Goal: Task Accomplishment & Management: Use online tool/utility

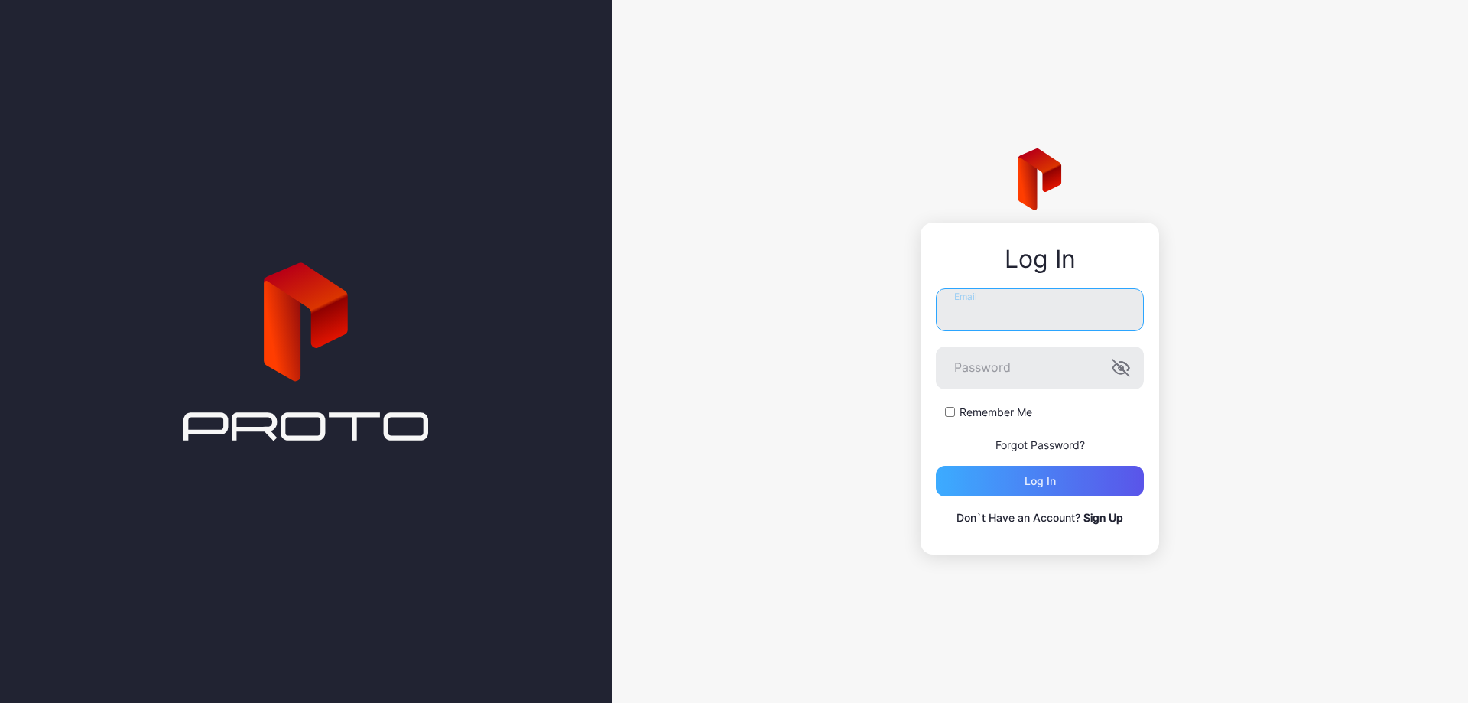
type input "**********"
click at [998, 469] on div "Log in" at bounding box center [1040, 481] width 208 height 31
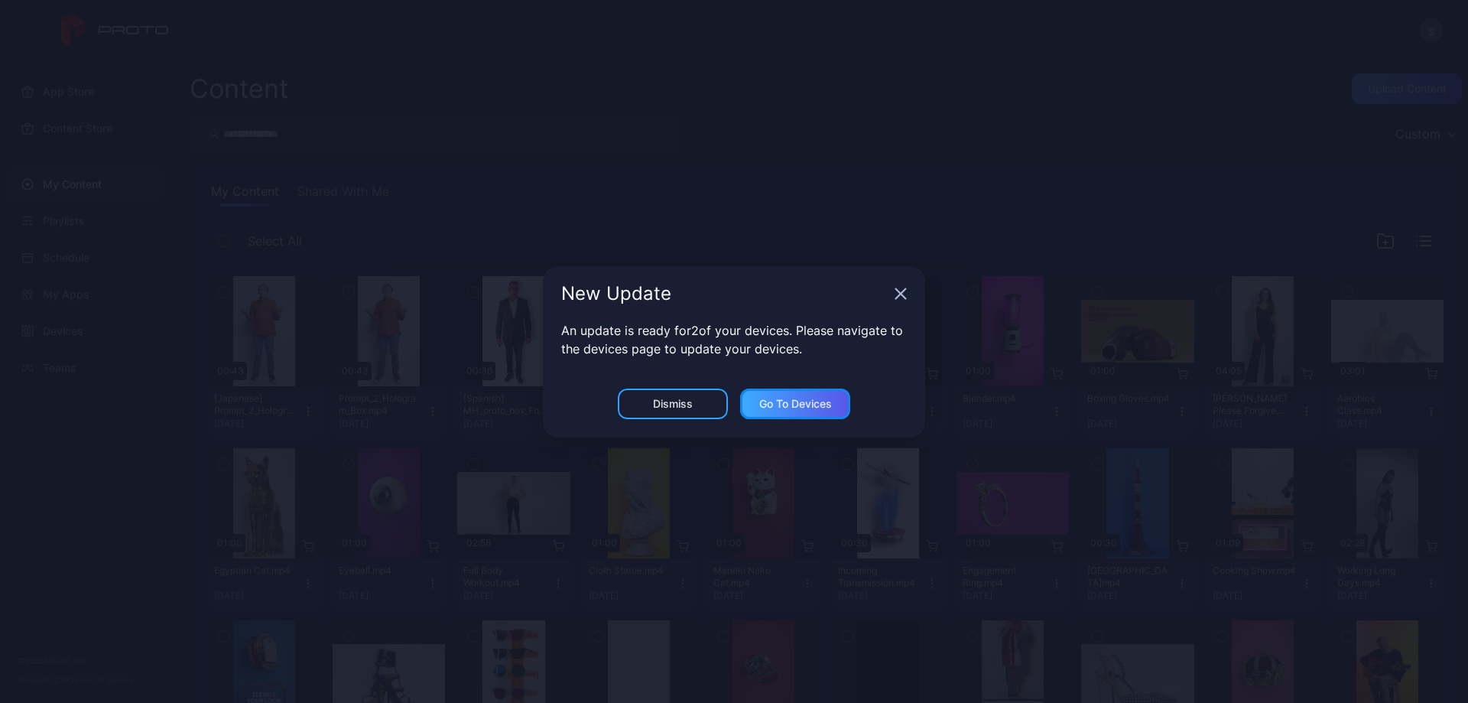
click at [821, 408] on div "Go to devices" at bounding box center [795, 404] width 73 height 12
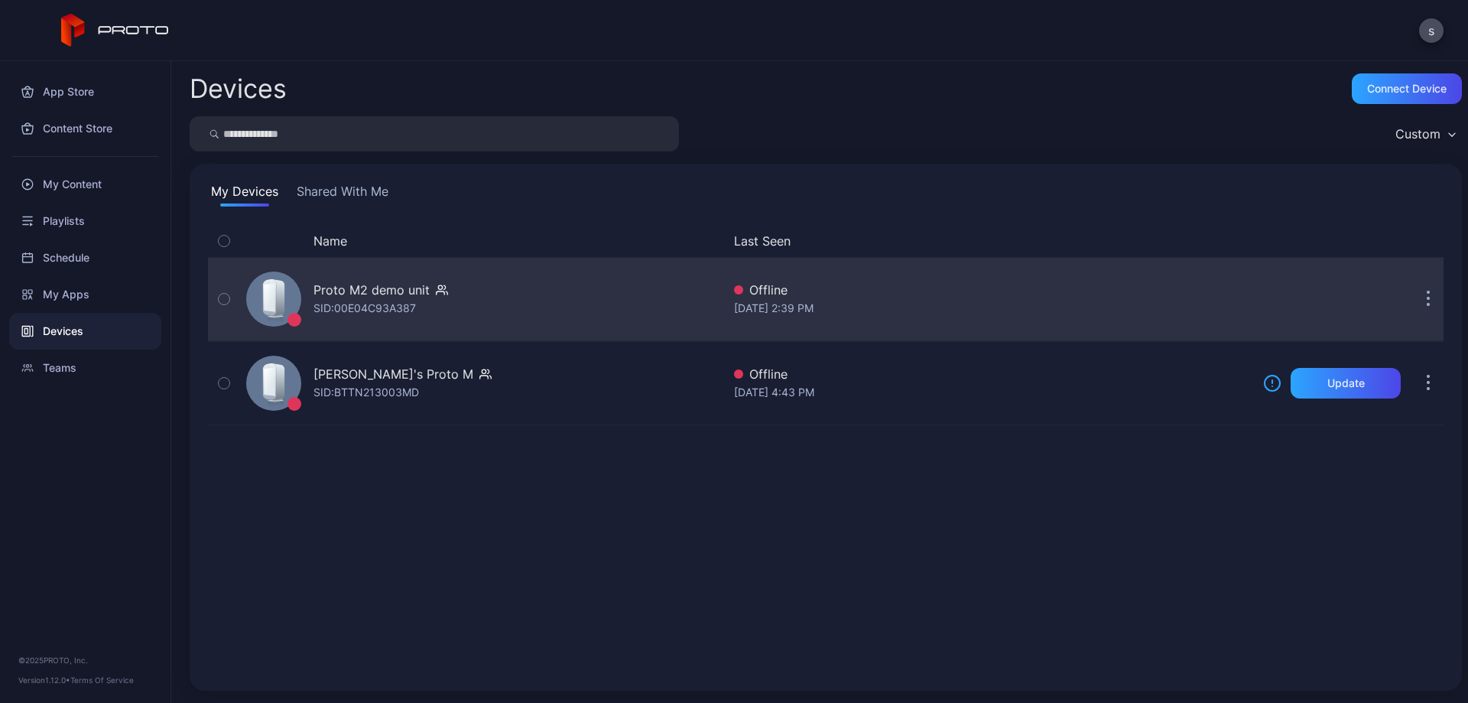
click at [362, 298] on div "Proto M2 demo unit" at bounding box center [372, 290] width 116 height 18
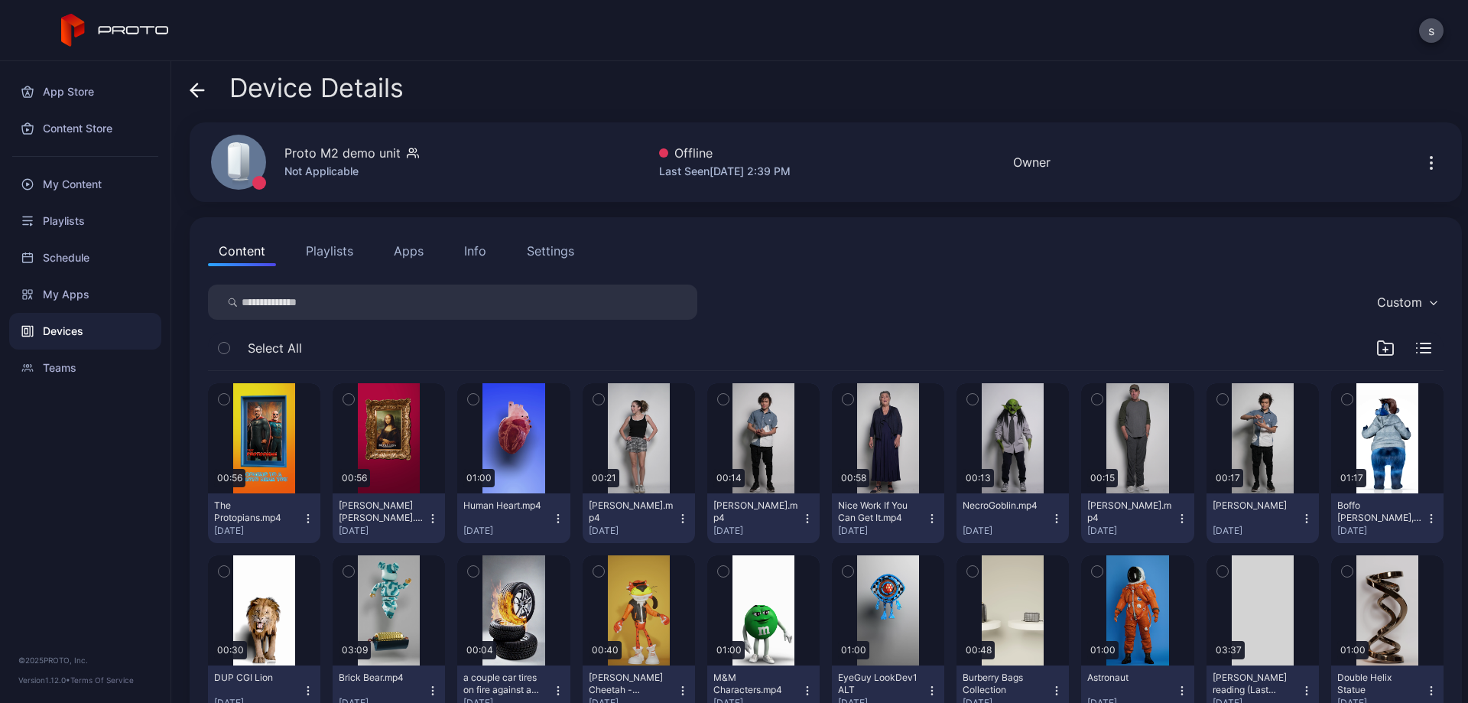
click at [404, 242] on button "Apps" at bounding box center [408, 251] width 51 height 31
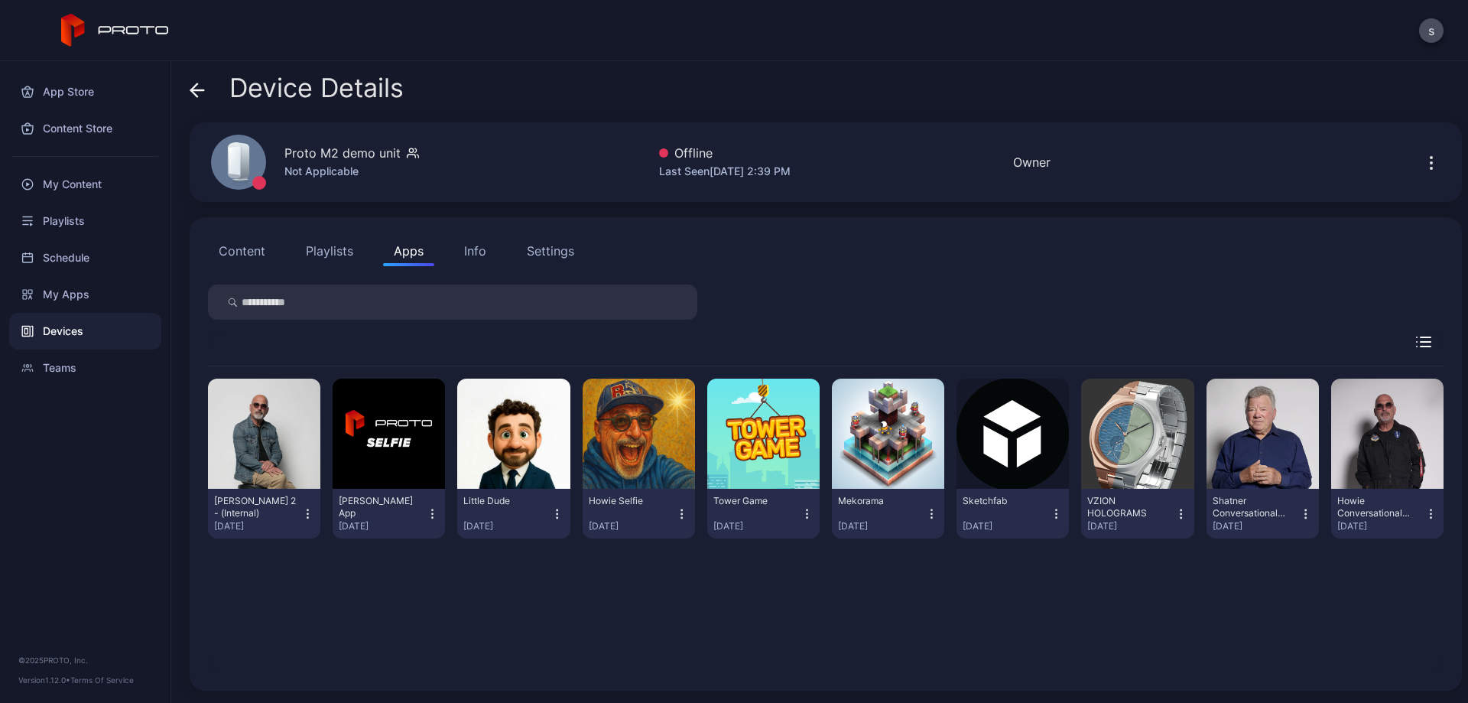
click at [243, 255] on button "Content" at bounding box center [242, 251] width 68 height 31
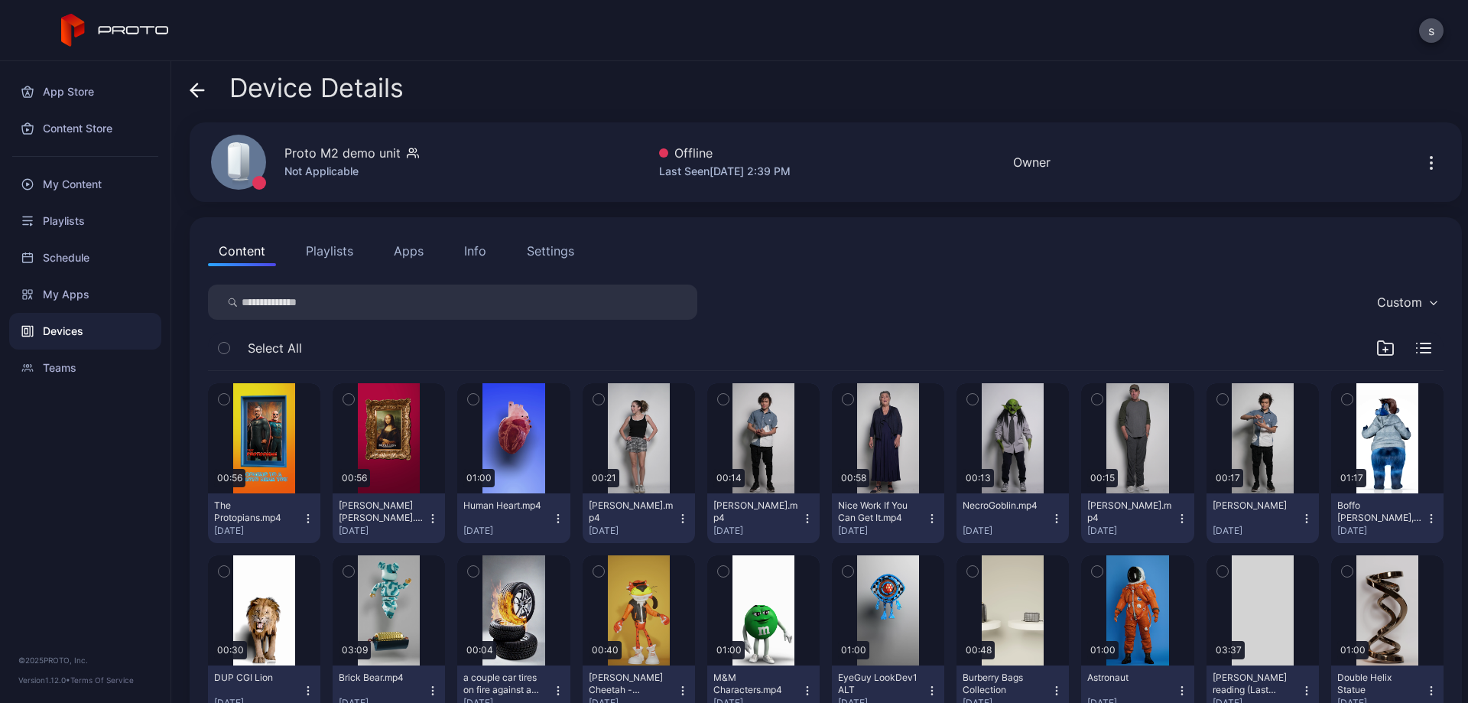
click at [335, 254] on button "Playlists" at bounding box center [329, 251] width 69 height 31
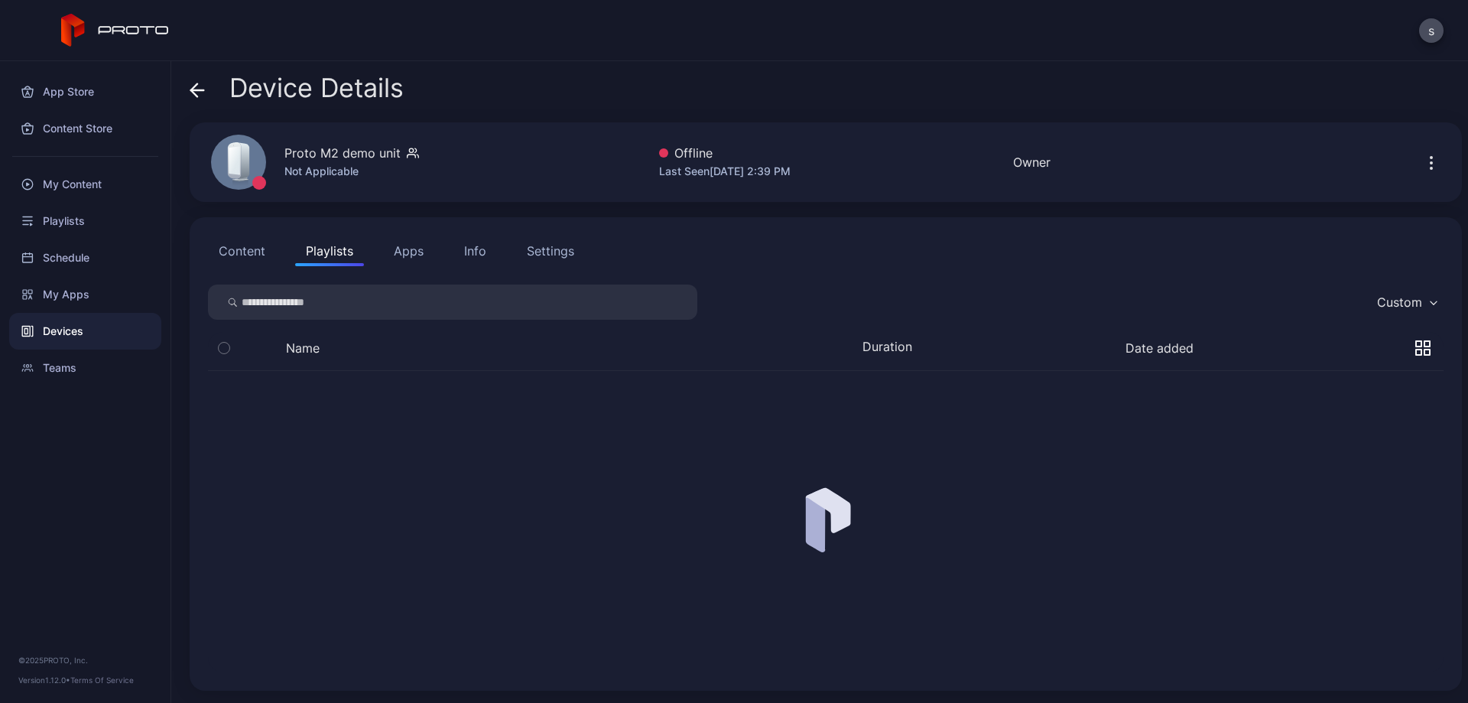
click at [413, 254] on button "Apps" at bounding box center [408, 251] width 51 height 31
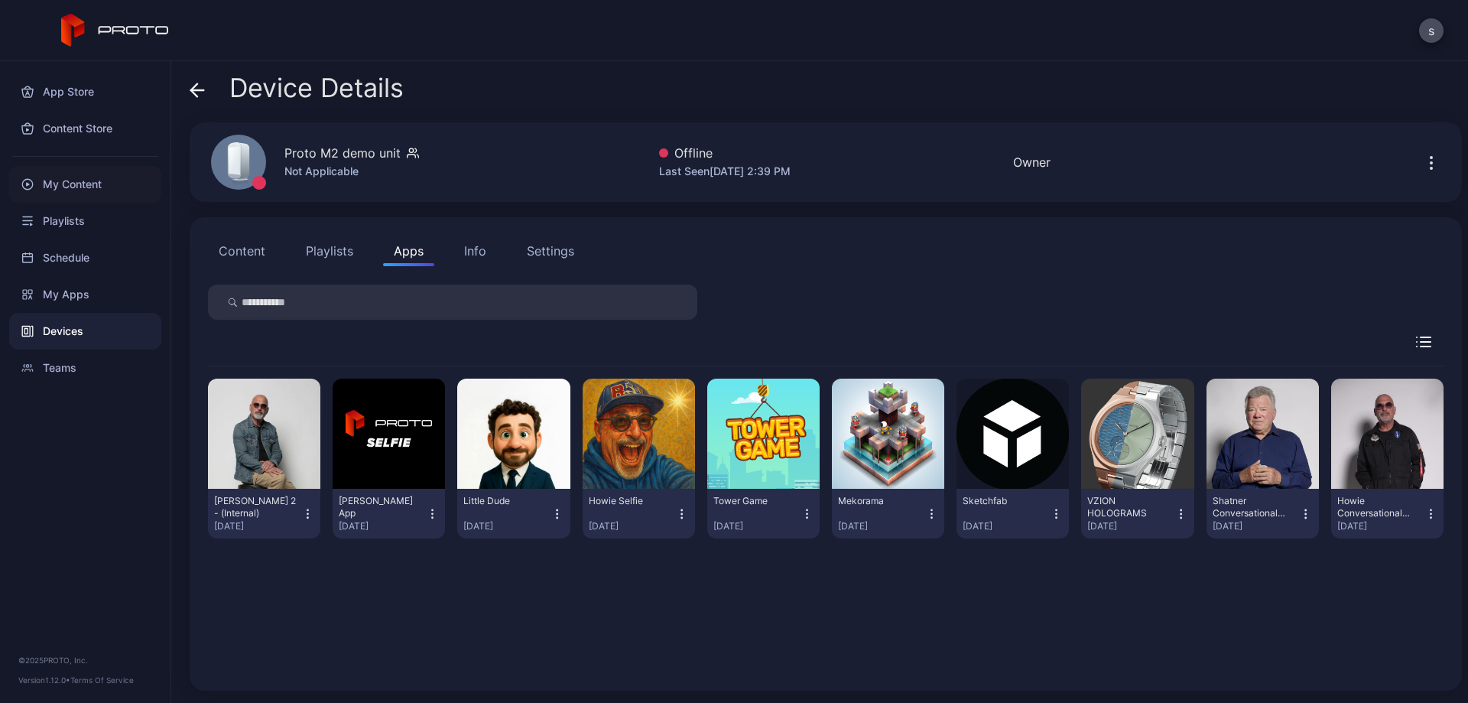
click at [75, 180] on div "My Content" at bounding box center [85, 184] width 152 height 37
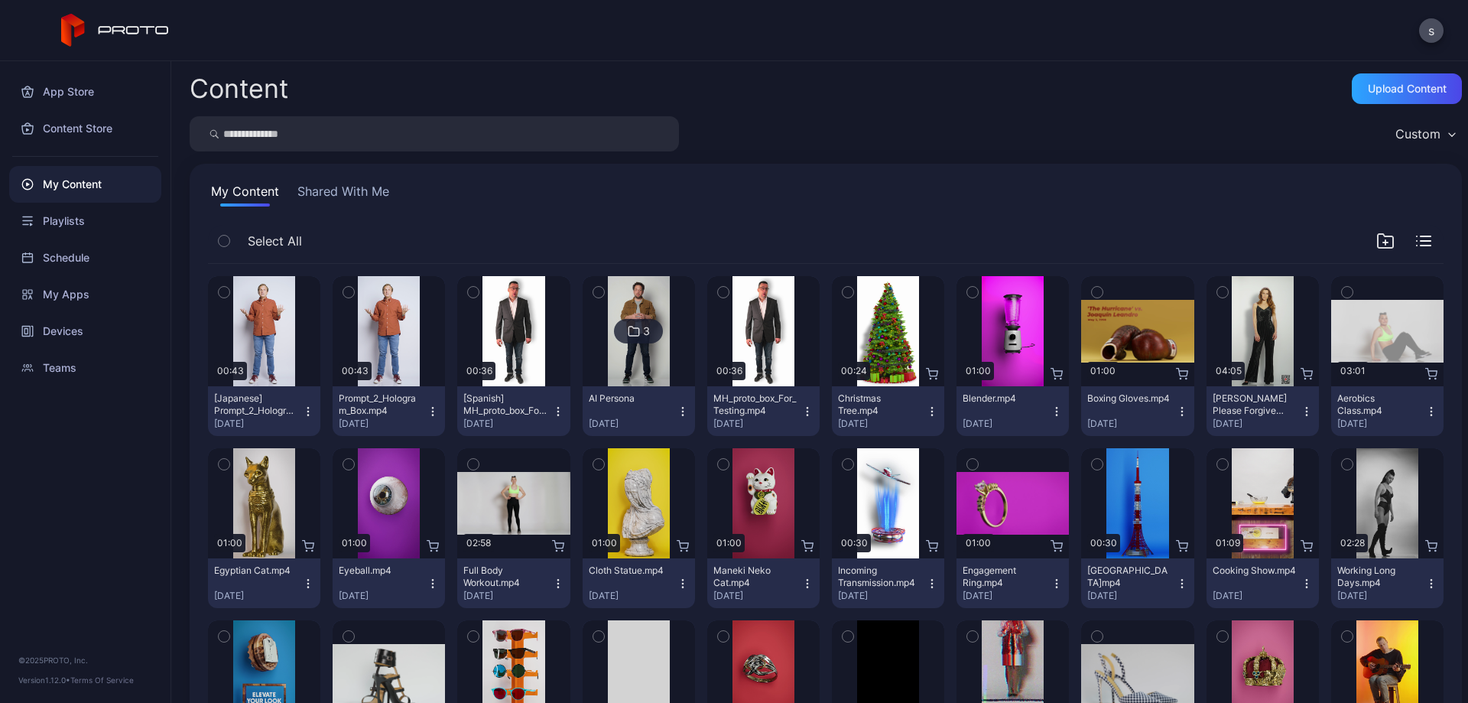
click at [362, 187] on button "Shared With Me" at bounding box center [343, 194] width 98 height 24
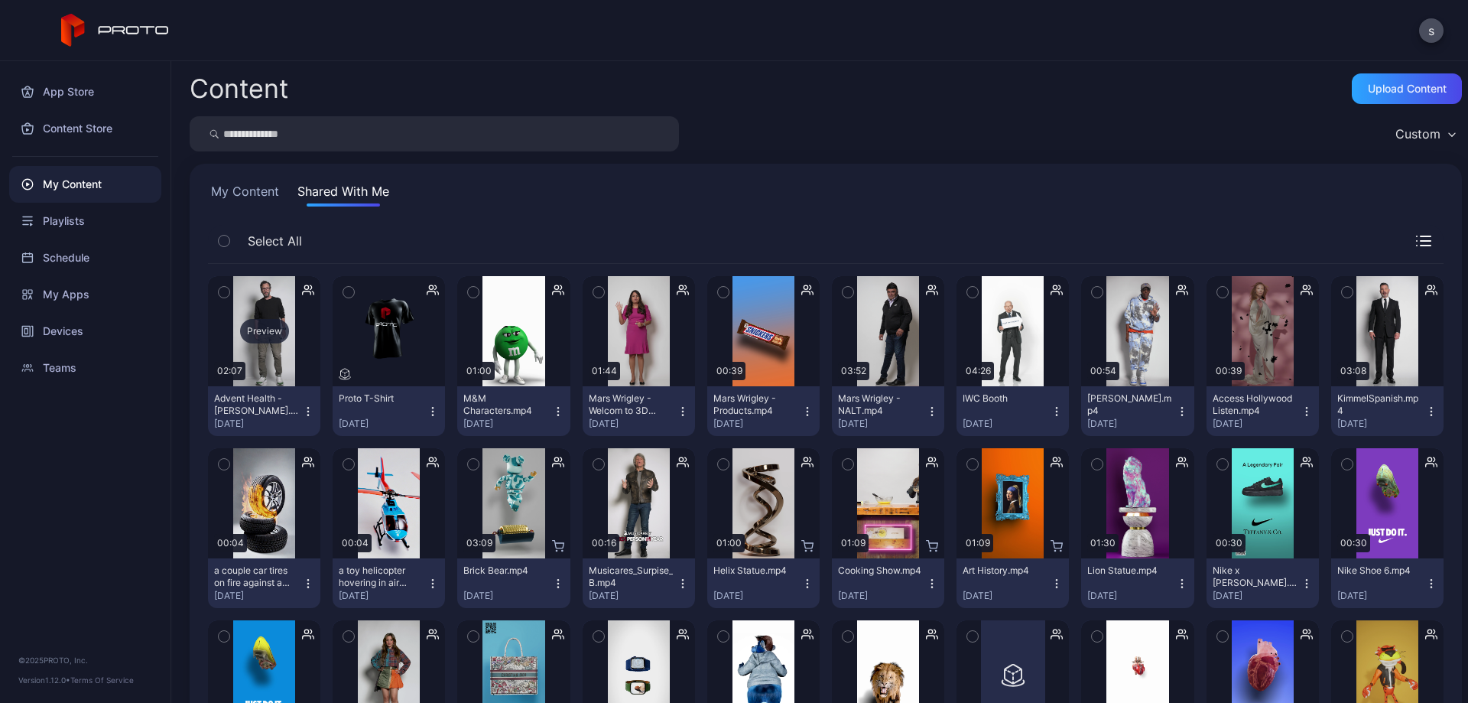
click at [251, 295] on div "Preview" at bounding box center [264, 331] width 112 height 110
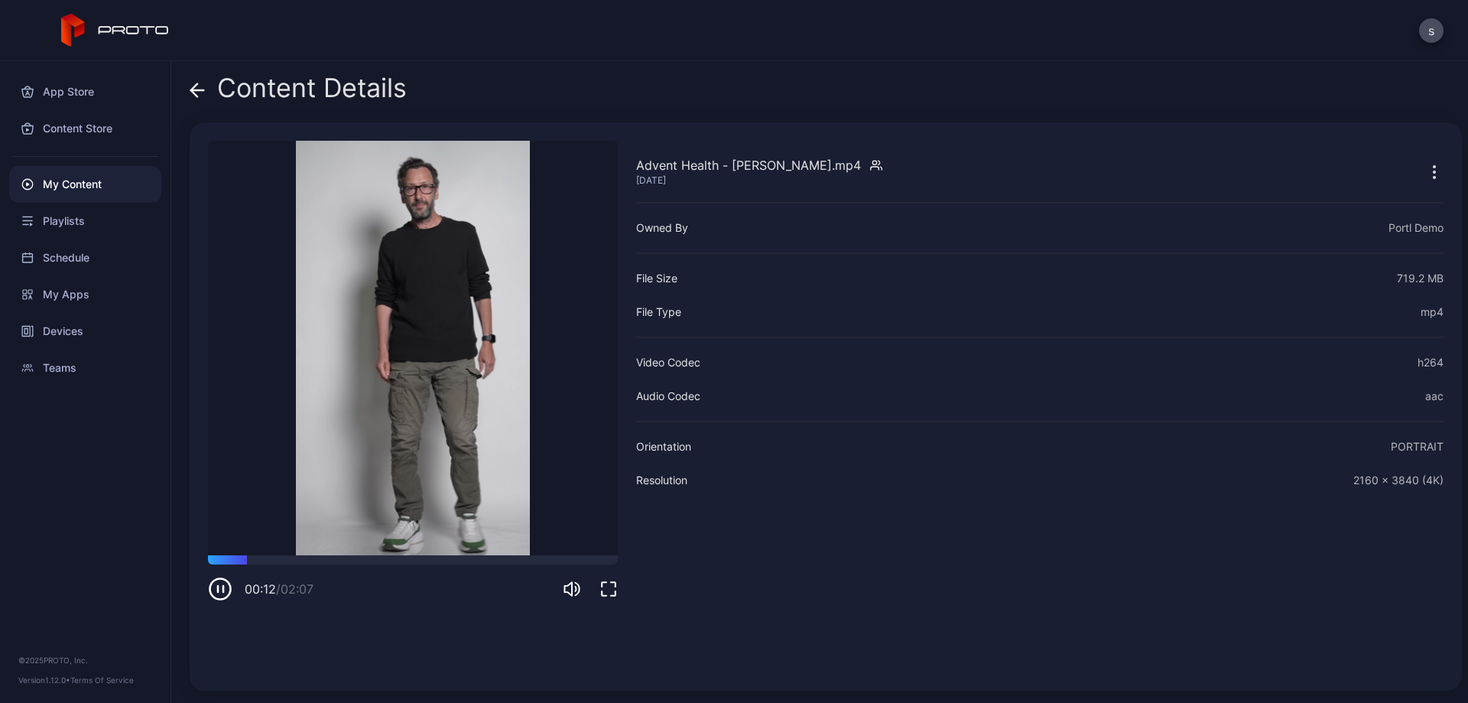
click at [193, 92] on icon at bounding box center [197, 90] width 15 height 15
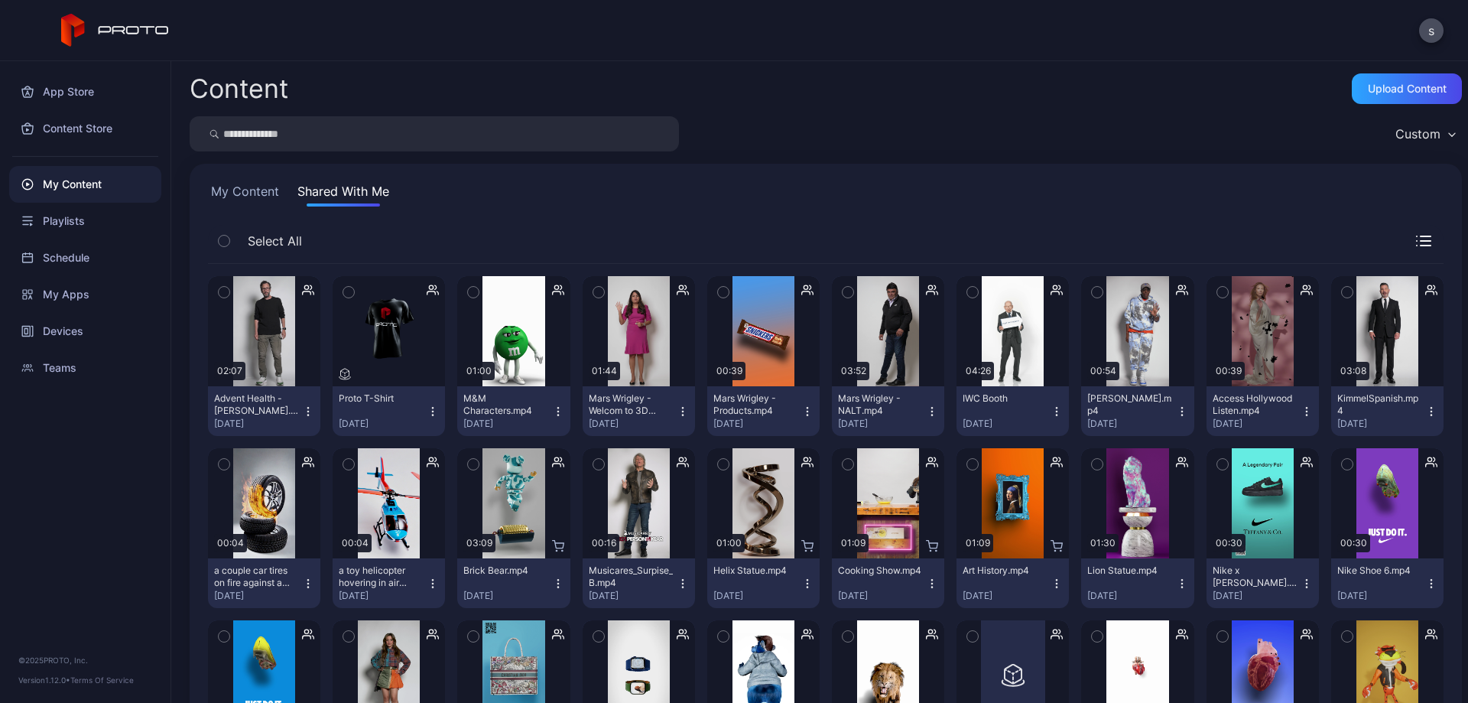
click at [302, 414] on icon "button" at bounding box center [308, 411] width 12 height 12
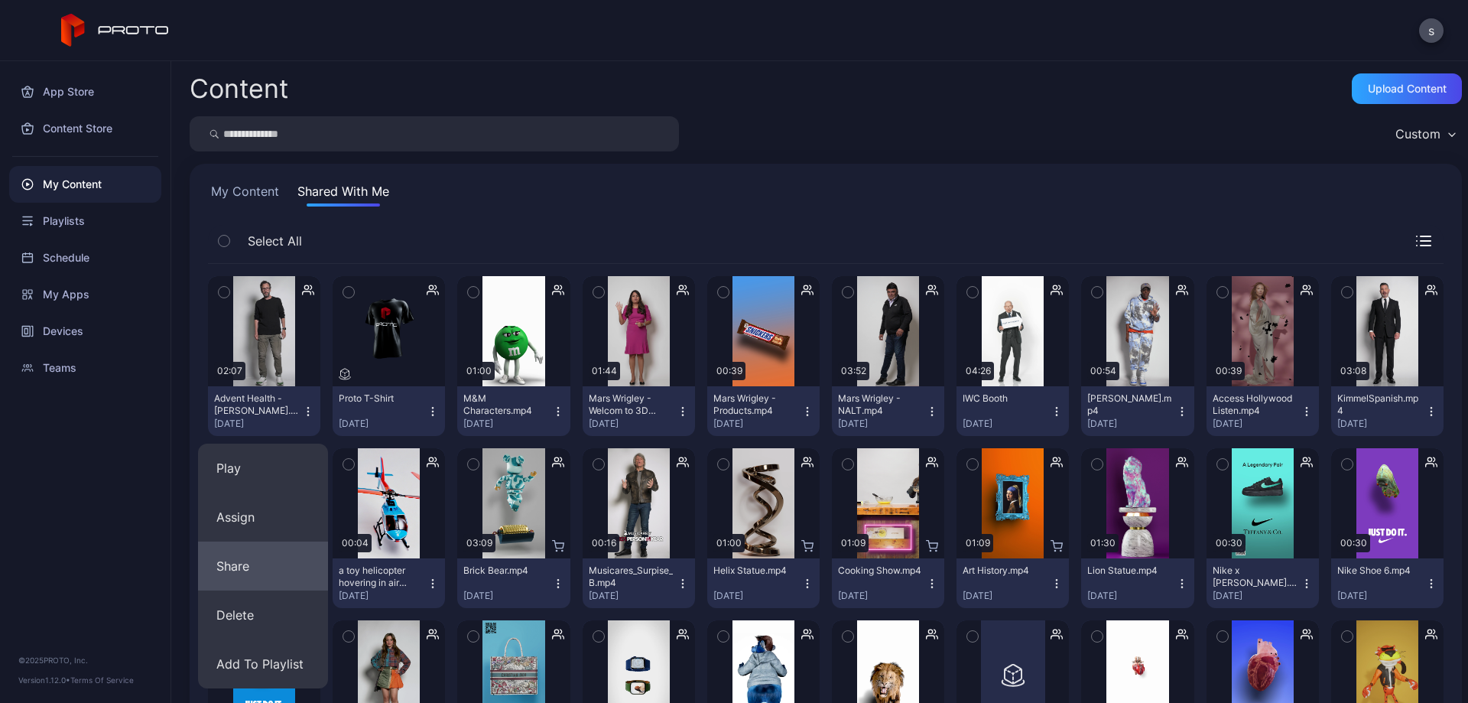
click at [278, 561] on button "Share" at bounding box center [263, 565] width 130 height 49
